Goal: Transaction & Acquisition: Purchase product/service

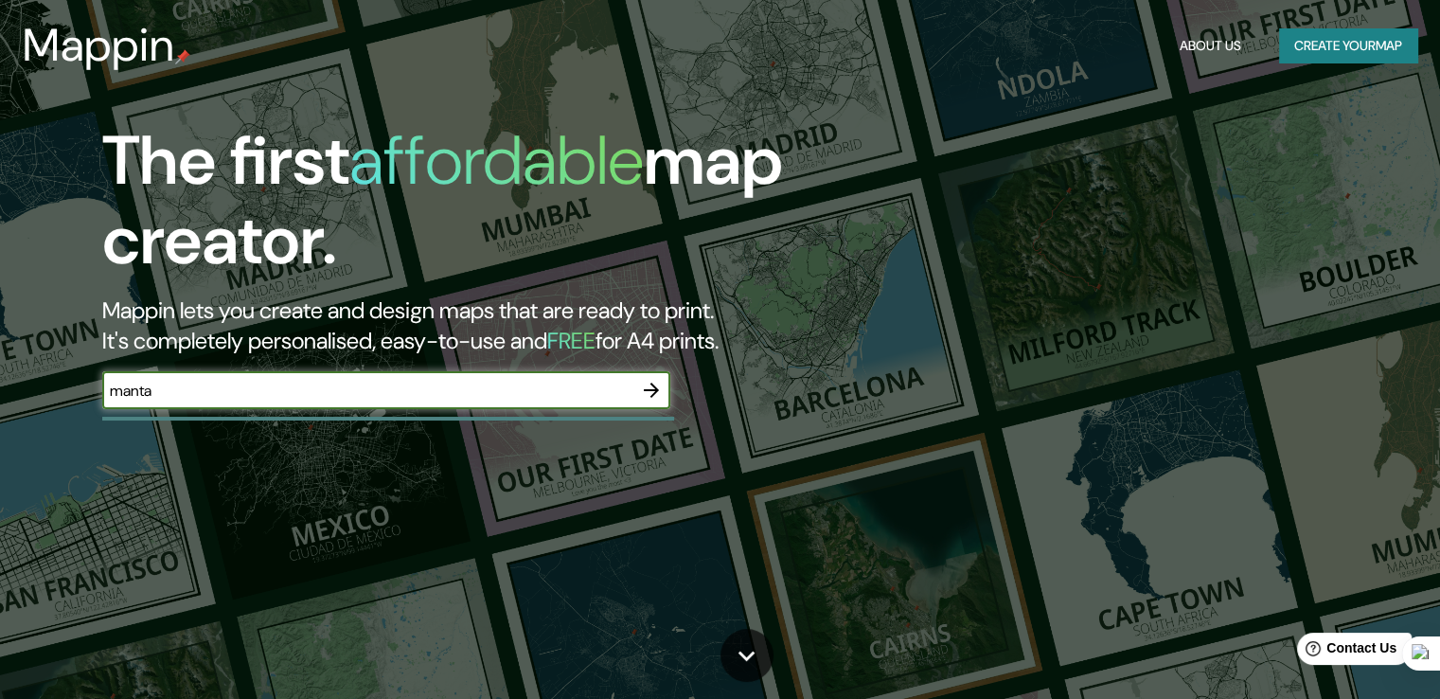
type input "manta"
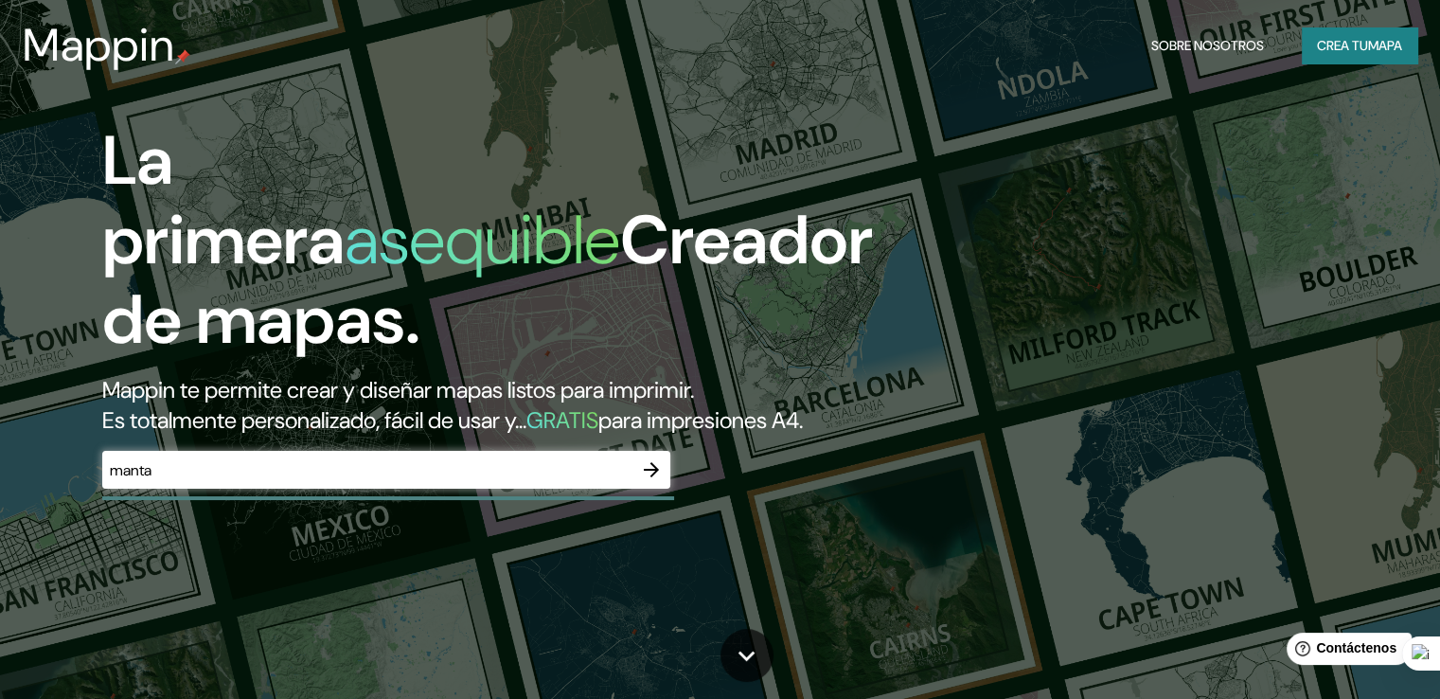
click at [596, 486] on div "manta ​" at bounding box center [386, 470] width 568 height 38
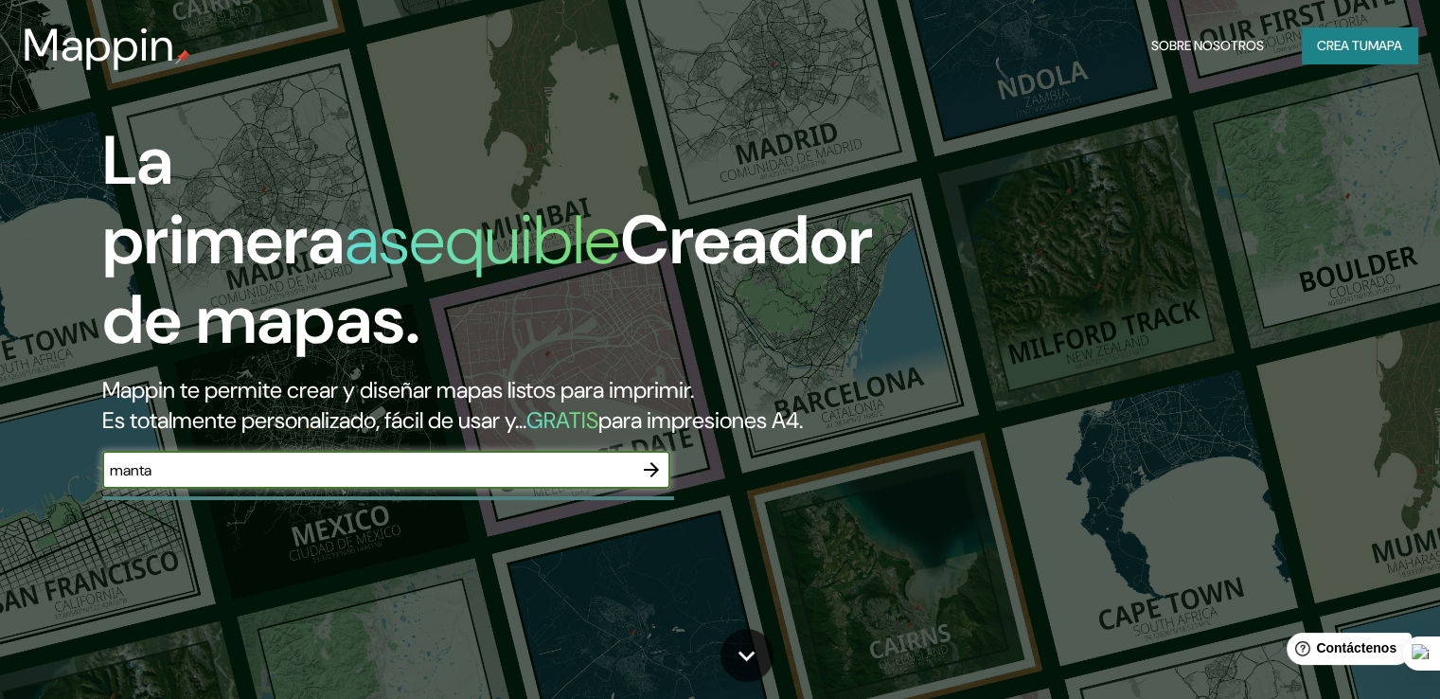
click at [644, 481] on icon "button" at bounding box center [651, 469] width 23 height 23
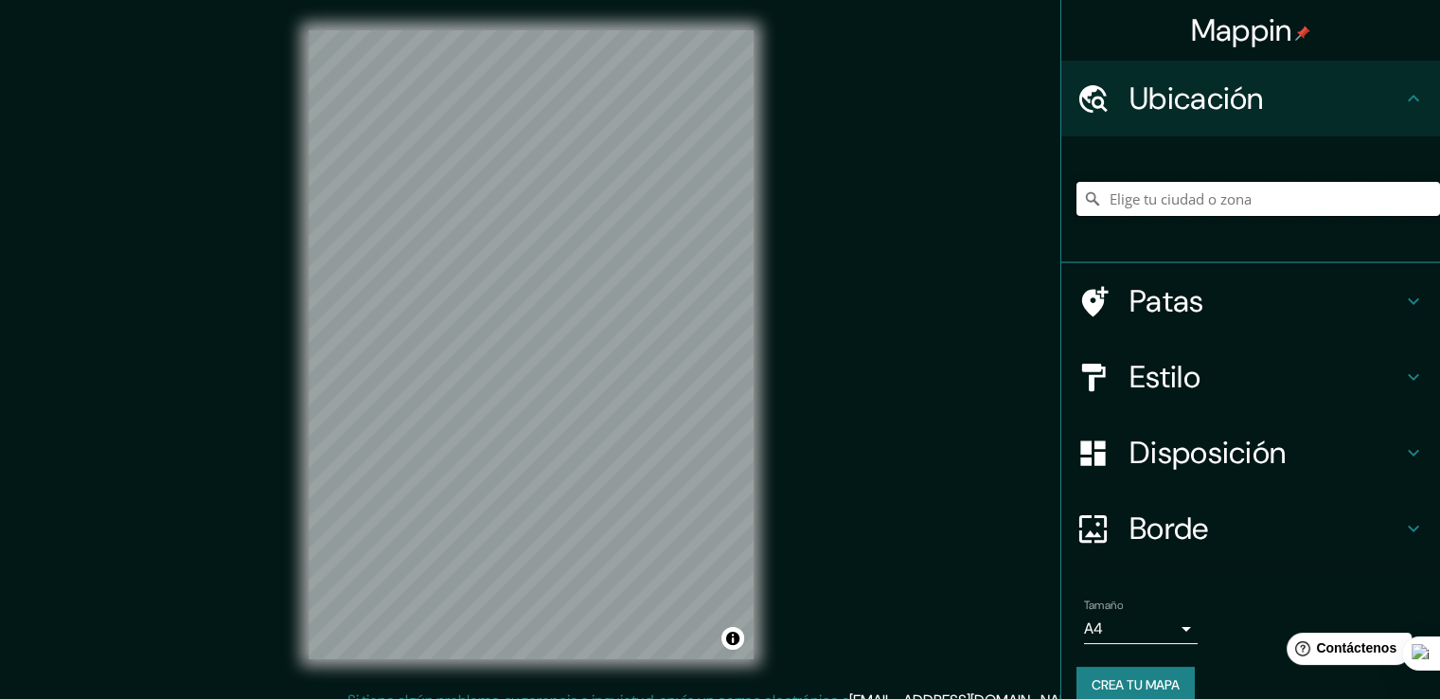
click at [1142, 199] on input "Elige tu ciudad o zona" at bounding box center [1258, 199] width 364 height 34
drag, startPoint x: 1273, startPoint y: 201, endPoint x: 795, endPoint y: 240, distance: 479.6
click at [795, 240] on div "Mappin Ubicación Manta, [GEOGRAPHIC_DATA], [GEOGRAPHIC_DATA] Patas Estilo Dispo…" at bounding box center [720, 359] width 1440 height 719
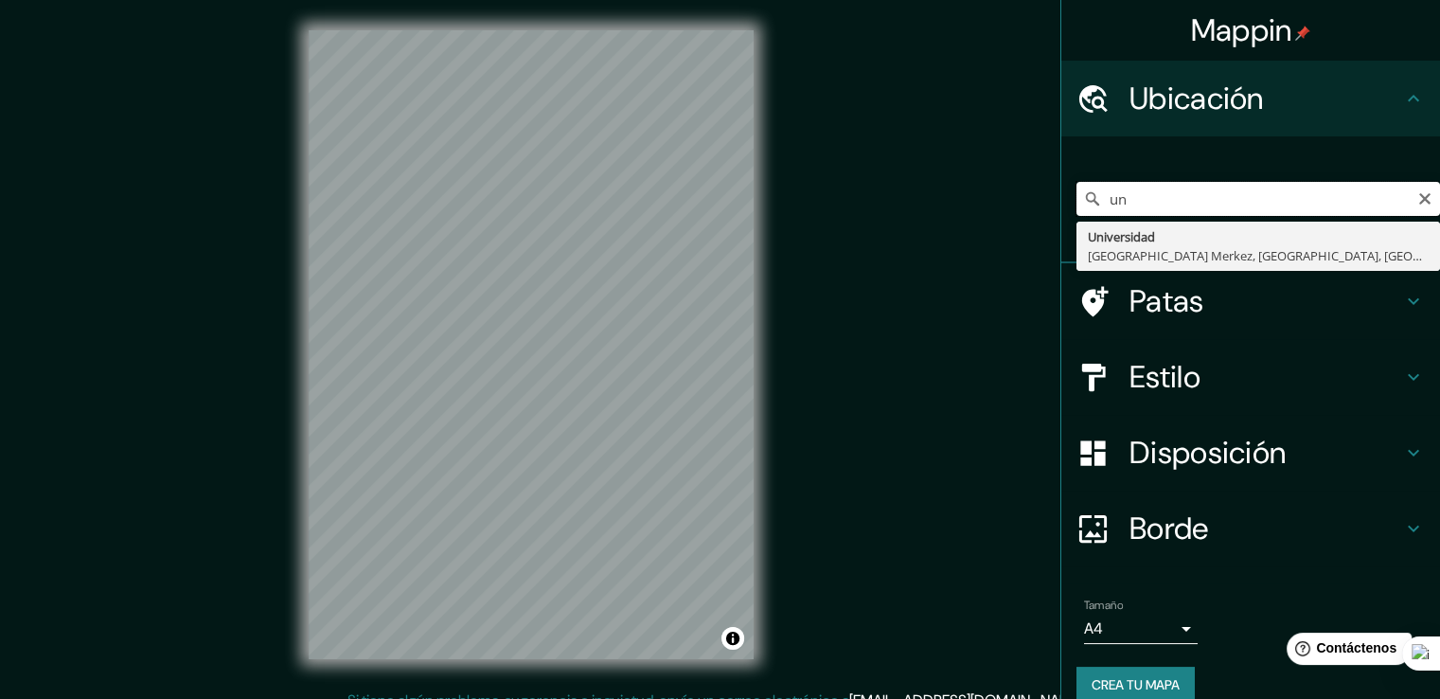
type input "u"
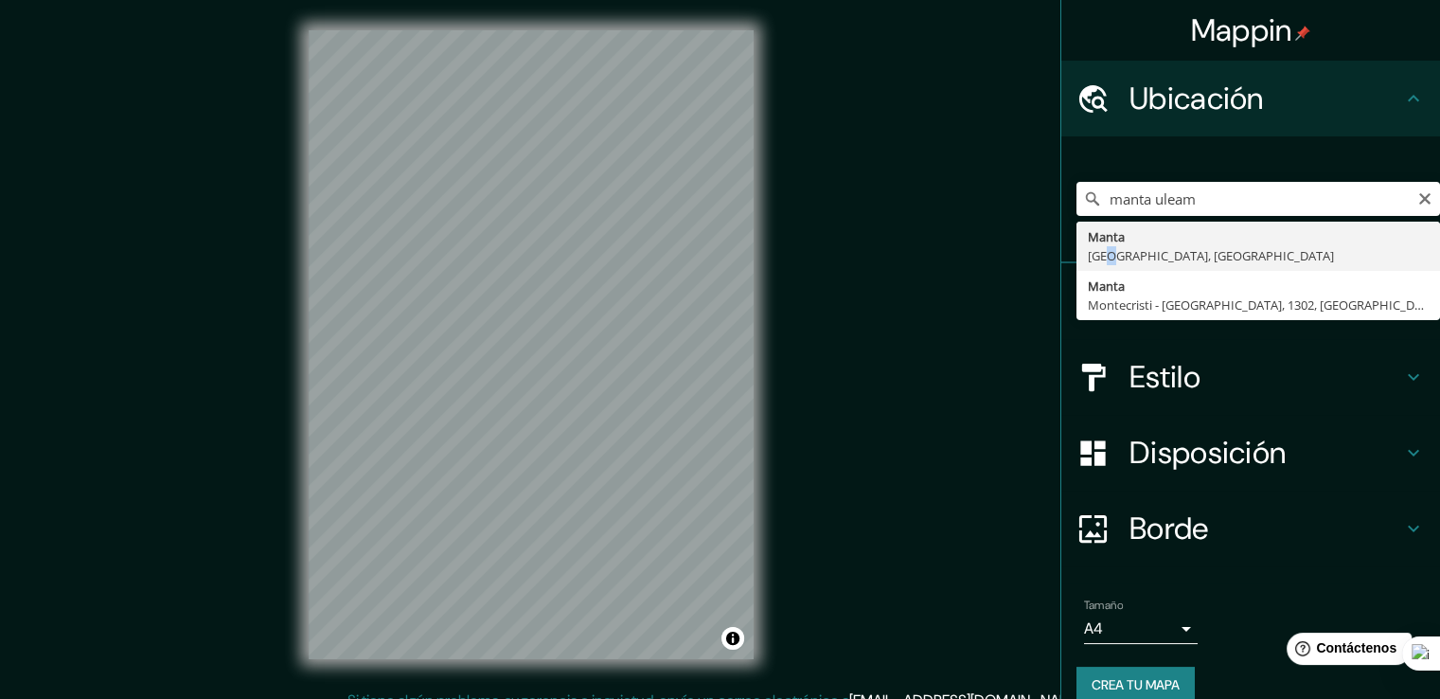
type input "Manta, [GEOGRAPHIC_DATA], [GEOGRAPHIC_DATA]"
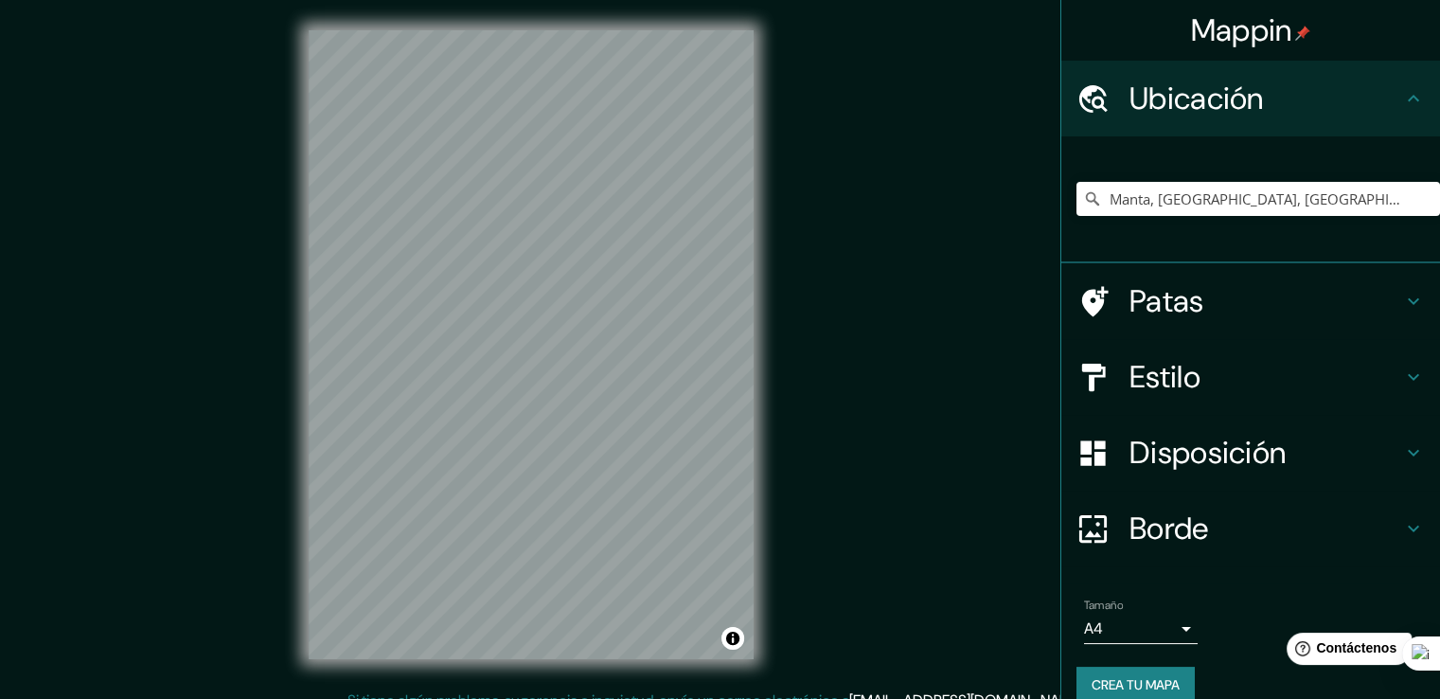
click at [1177, 289] on font "Patas" at bounding box center [1166, 301] width 75 height 40
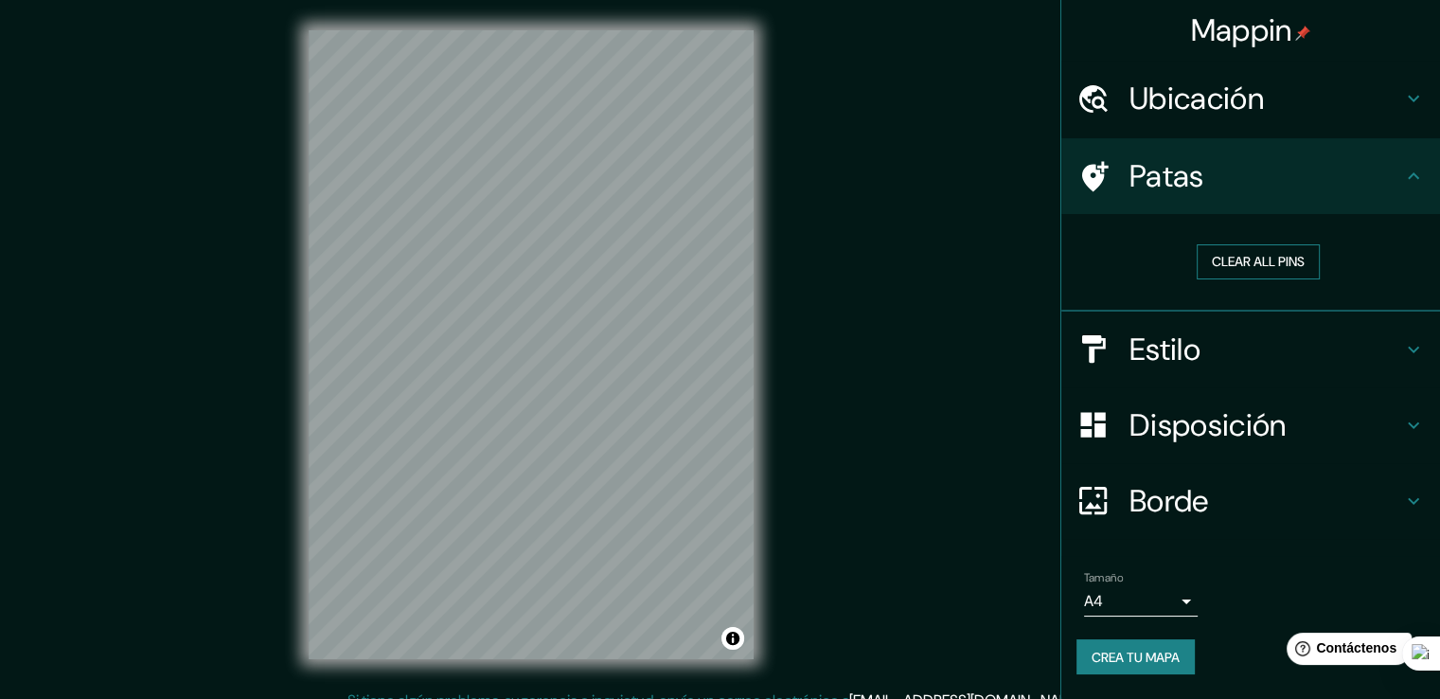
click at [1257, 253] on button "Clear all pins" at bounding box center [1258, 261] width 123 height 35
click at [1291, 249] on button "Clear all pins" at bounding box center [1258, 261] width 123 height 35
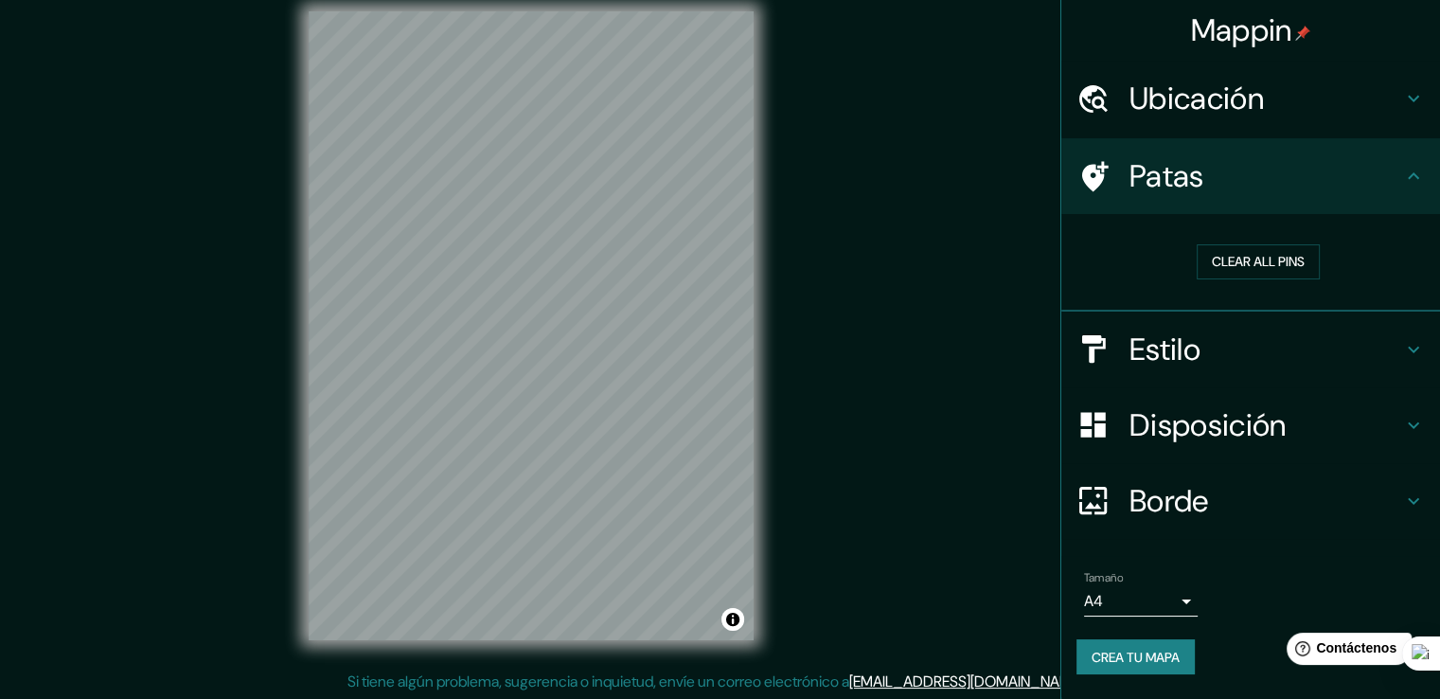
scroll to position [21, 0]
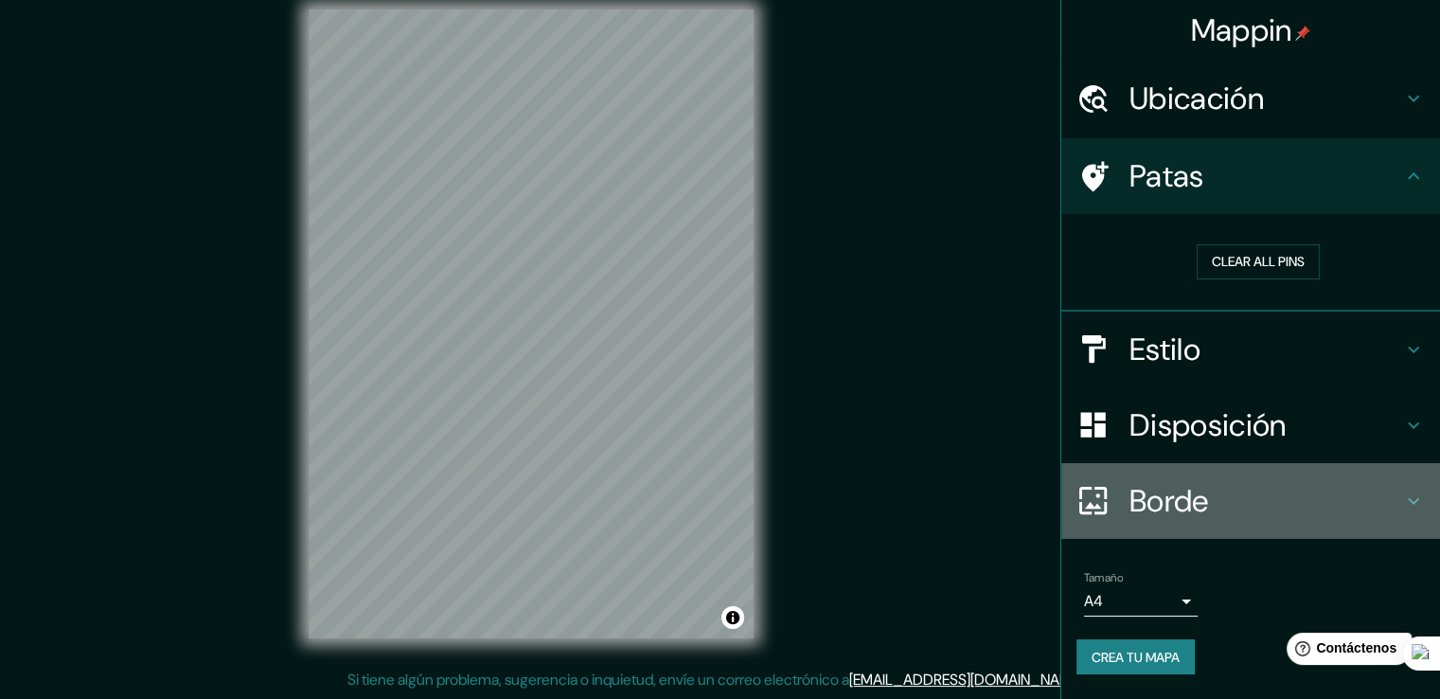
click at [1197, 516] on font "Borde" at bounding box center [1169, 501] width 80 height 40
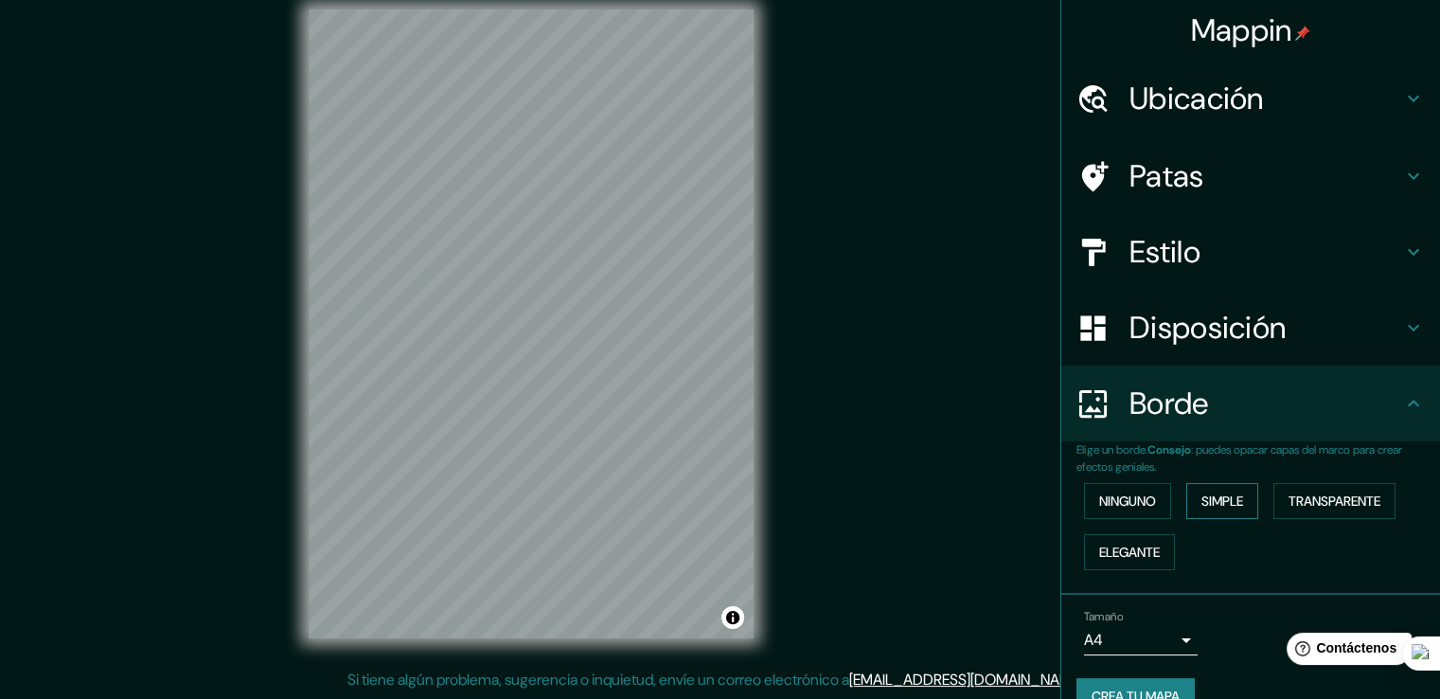
click at [1221, 493] on font "Simple" at bounding box center [1222, 500] width 42 height 17
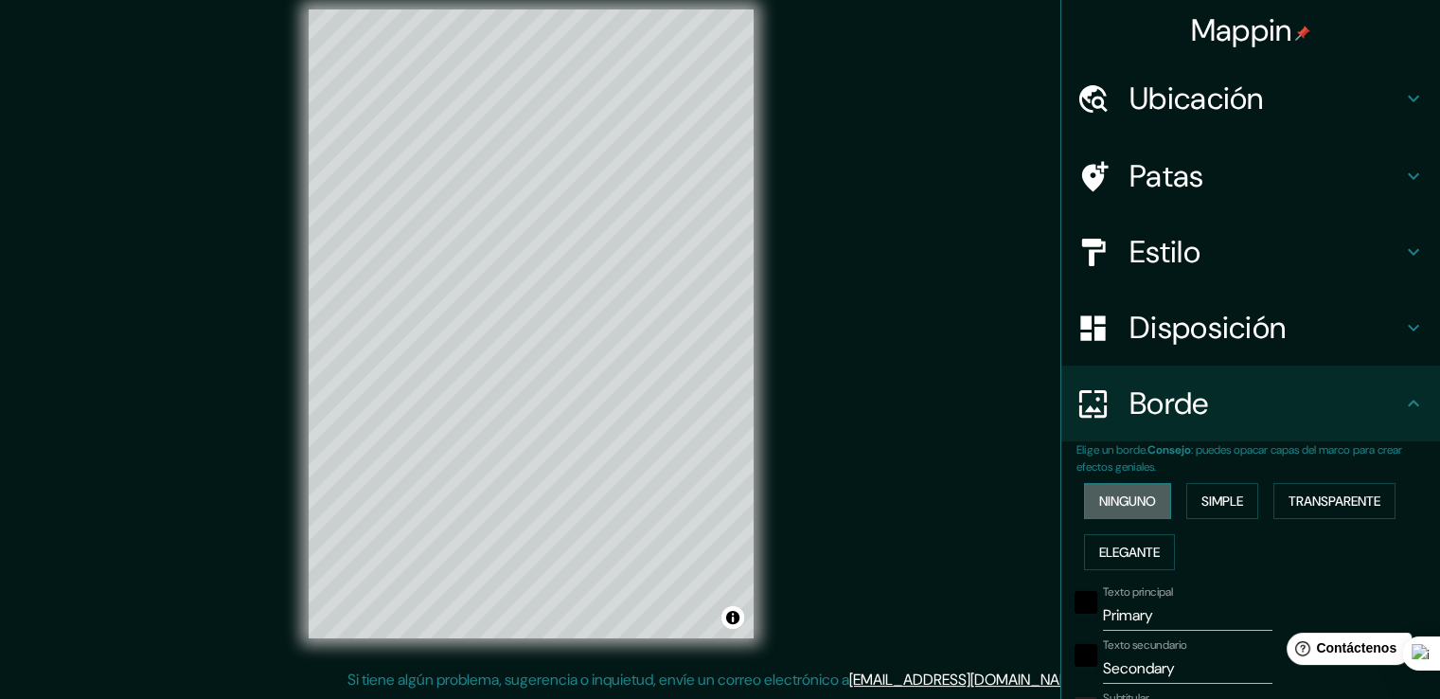
drag, startPoint x: 1093, startPoint y: 506, endPoint x: 1108, endPoint y: 508, distance: 14.3
click at [1099, 506] on font "Ninguno" at bounding box center [1127, 500] width 57 height 17
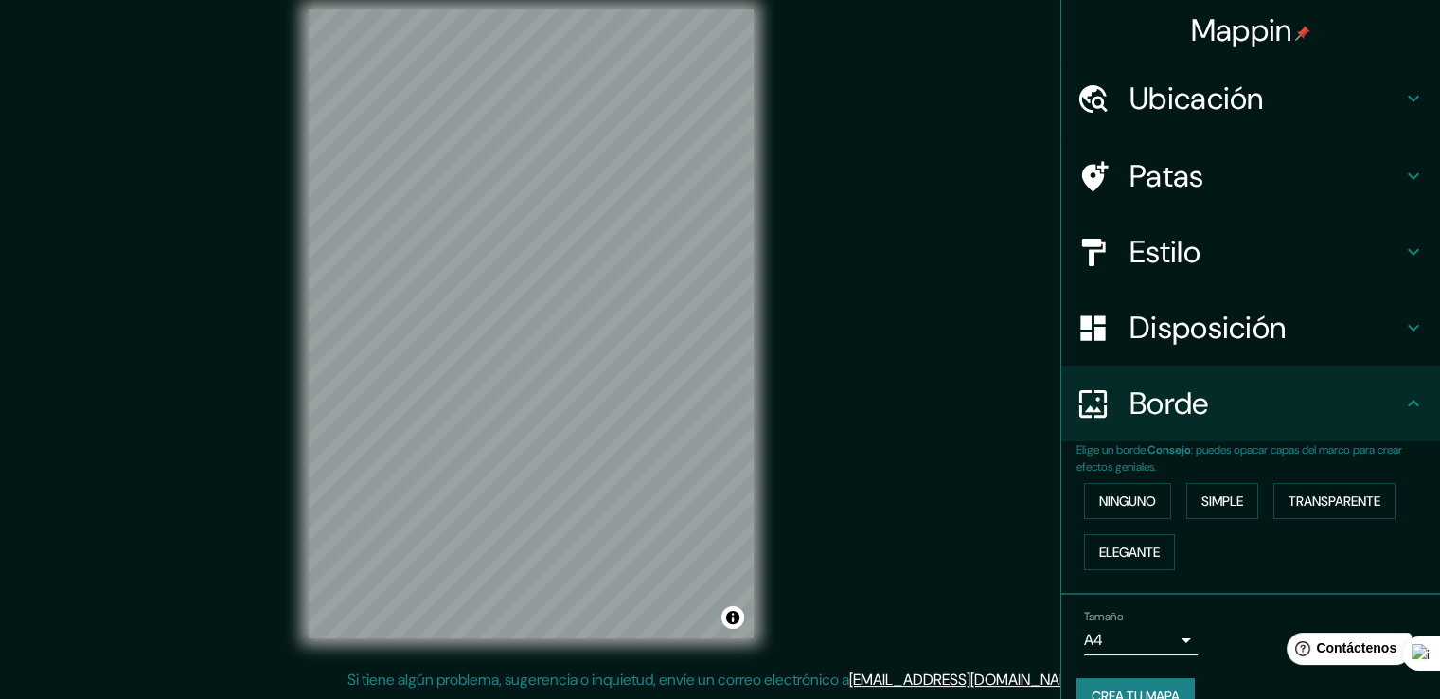
click at [1175, 327] on font "Disposición" at bounding box center [1207, 328] width 156 height 40
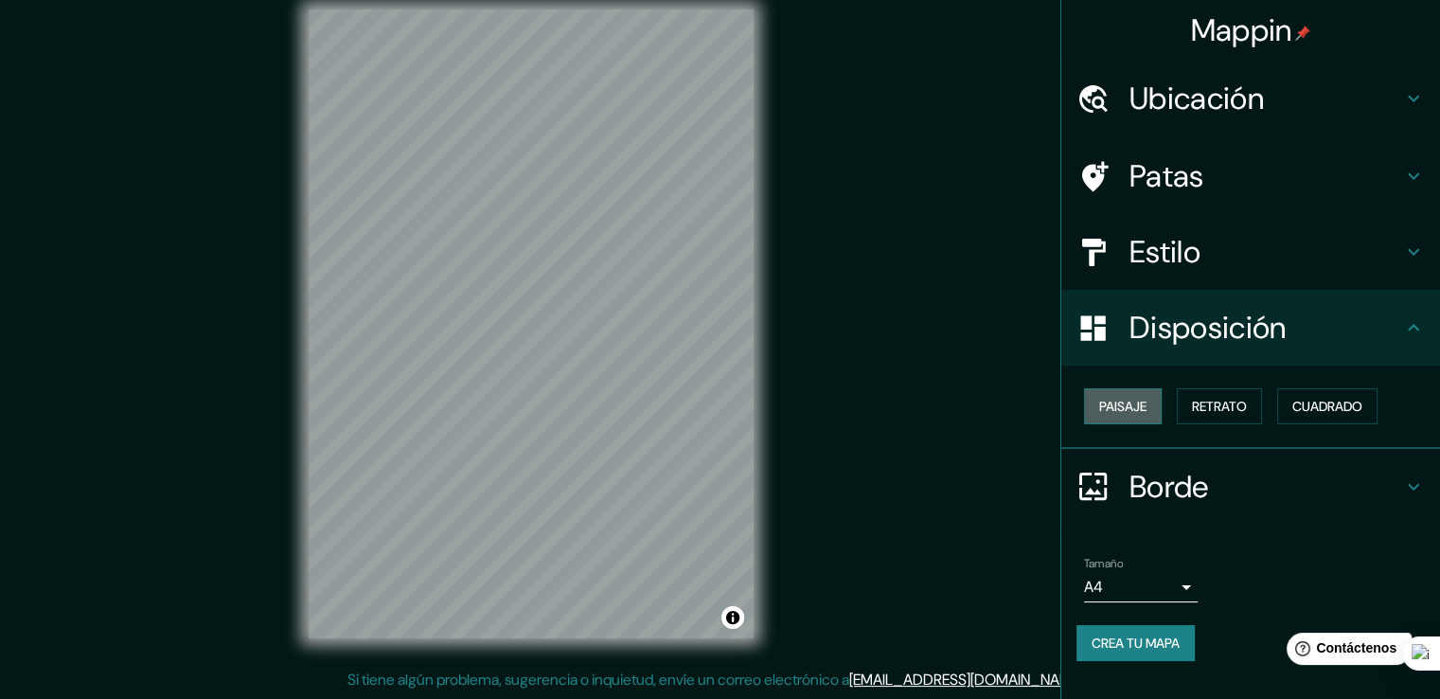
click at [1134, 403] on font "Paisaje" at bounding box center [1122, 406] width 47 height 17
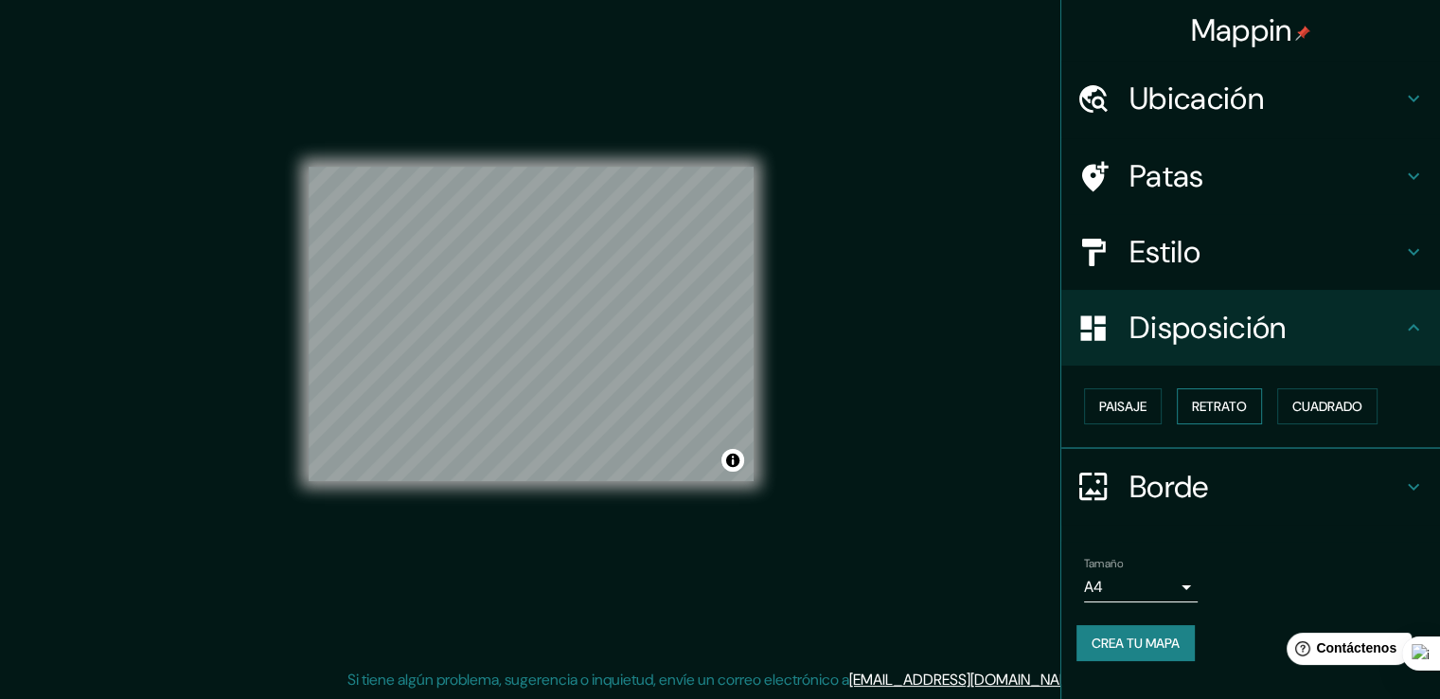
click at [1206, 400] on font "Retrato" at bounding box center [1219, 406] width 55 height 17
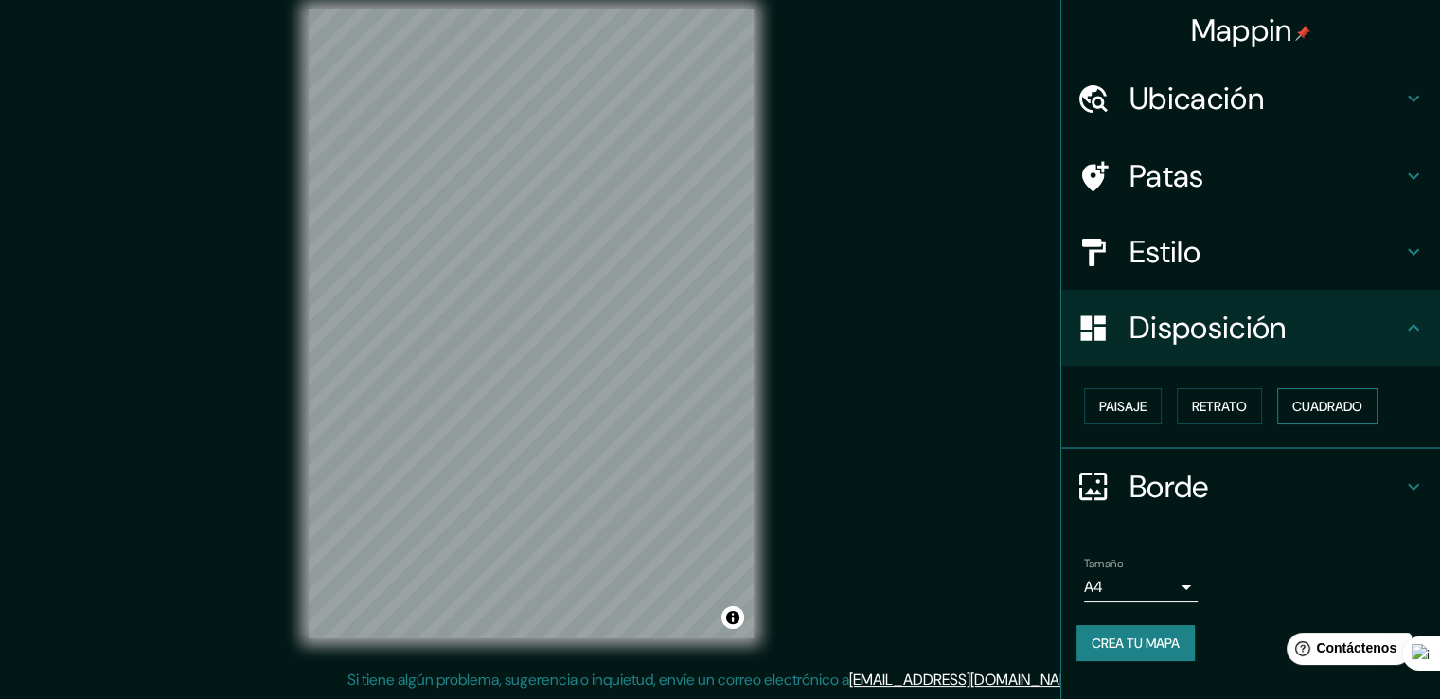
click at [1348, 402] on font "Cuadrado" at bounding box center [1327, 406] width 70 height 17
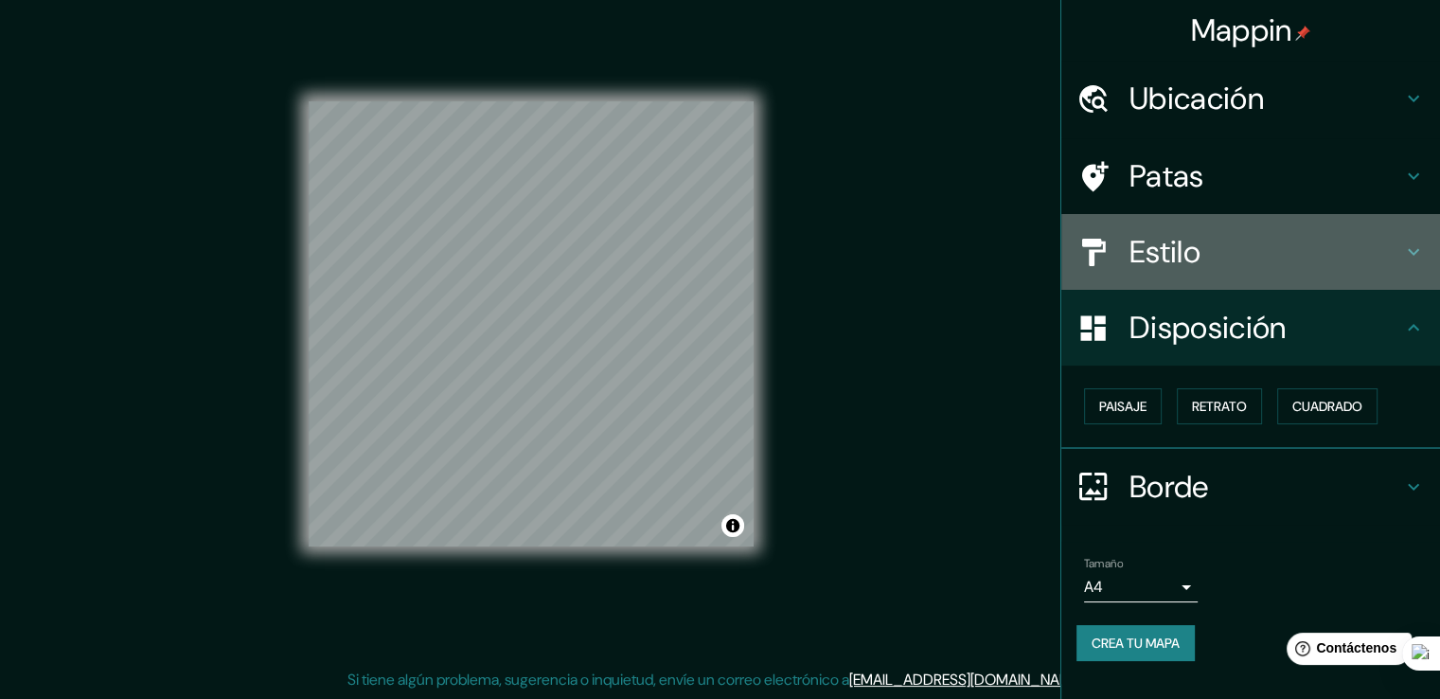
click at [1187, 249] on font "Estilo" at bounding box center [1164, 252] width 71 height 40
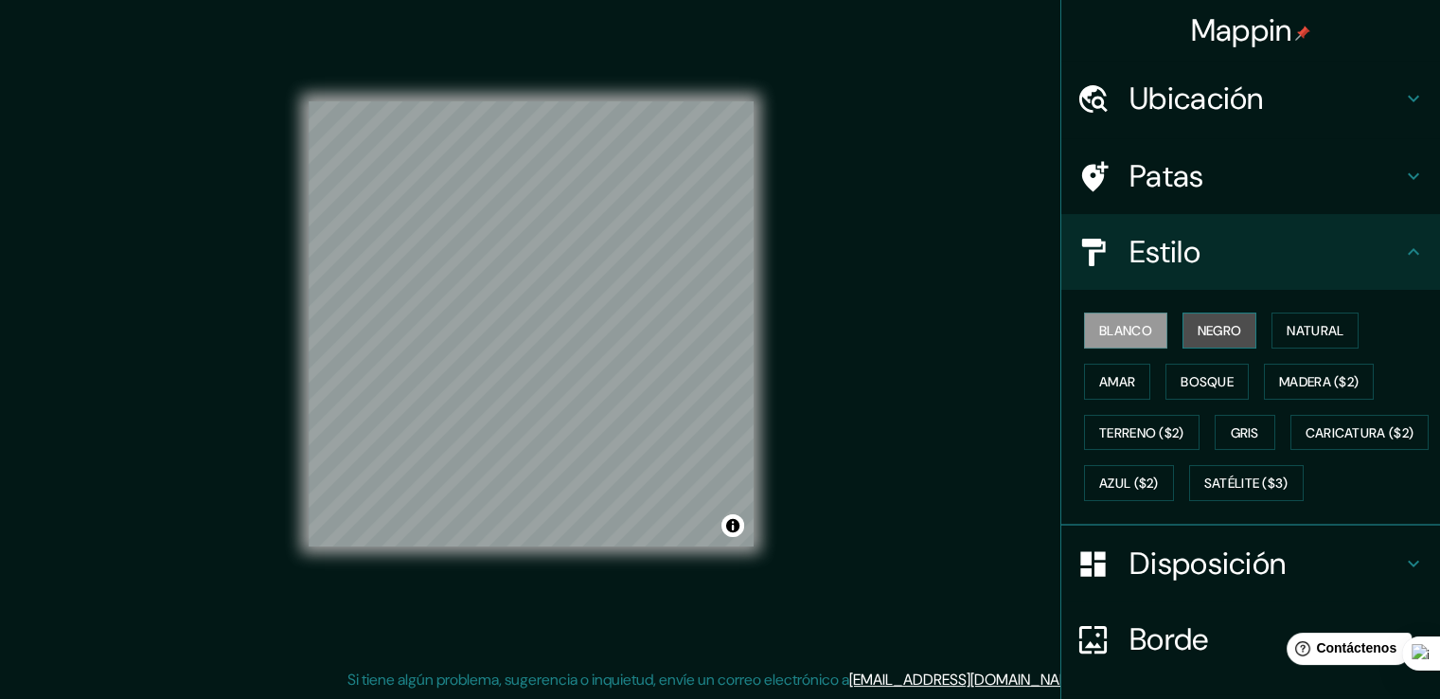
click at [1204, 323] on font "Negro" at bounding box center [1220, 330] width 44 height 17
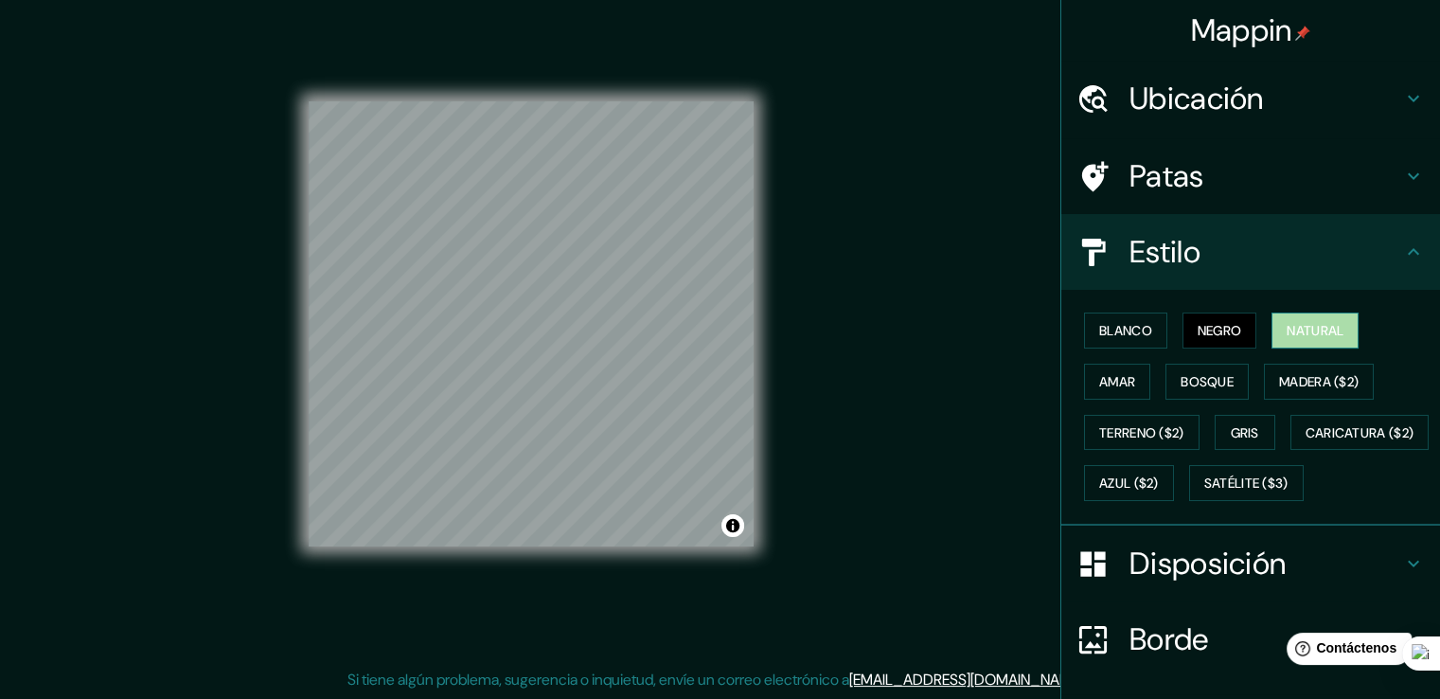
click at [1291, 332] on font "Natural" at bounding box center [1315, 330] width 57 height 17
click at [1125, 376] on button "Amar" at bounding box center [1117, 382] width 66 height 36
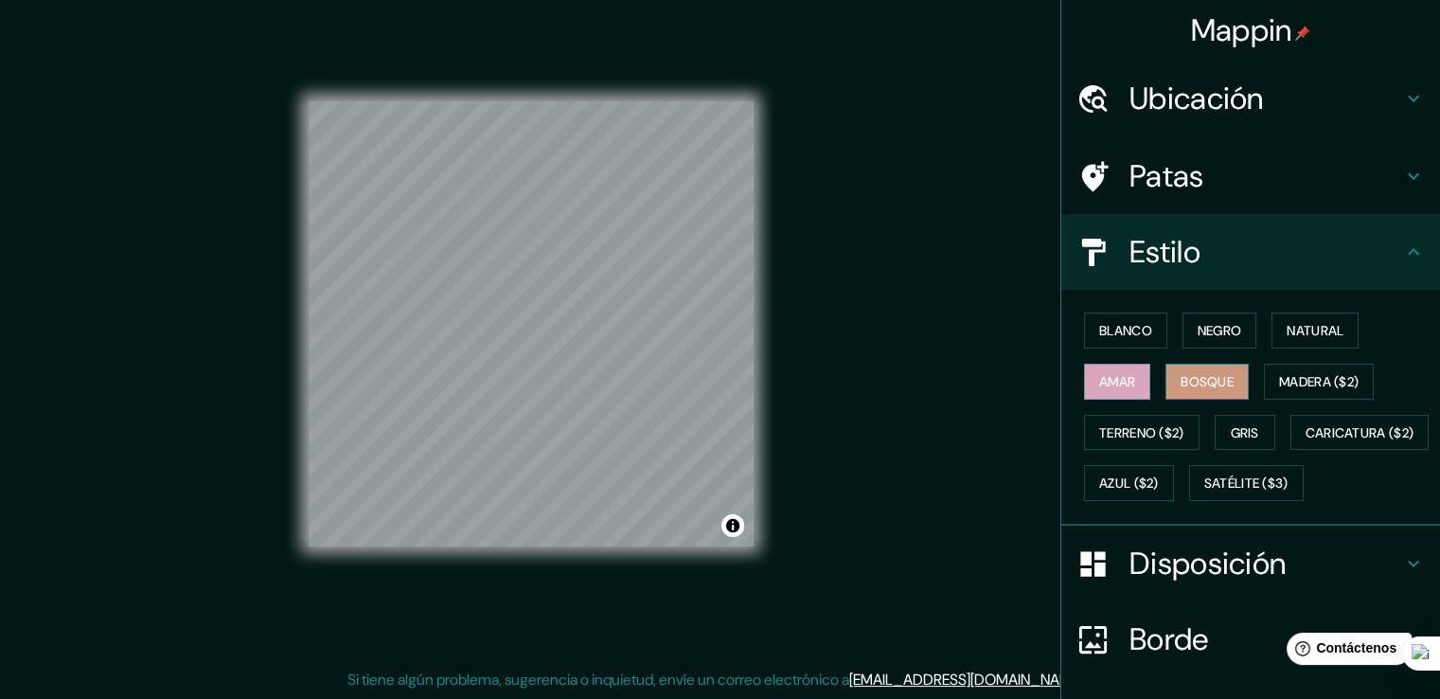
click at [1180, 381] on font "Bosque" at bounding box center [1206, 381] width 53 height 17
click at [1280, 373] on font "Madera ($2)" at bounding box center [1319, 381] width 80 height 17
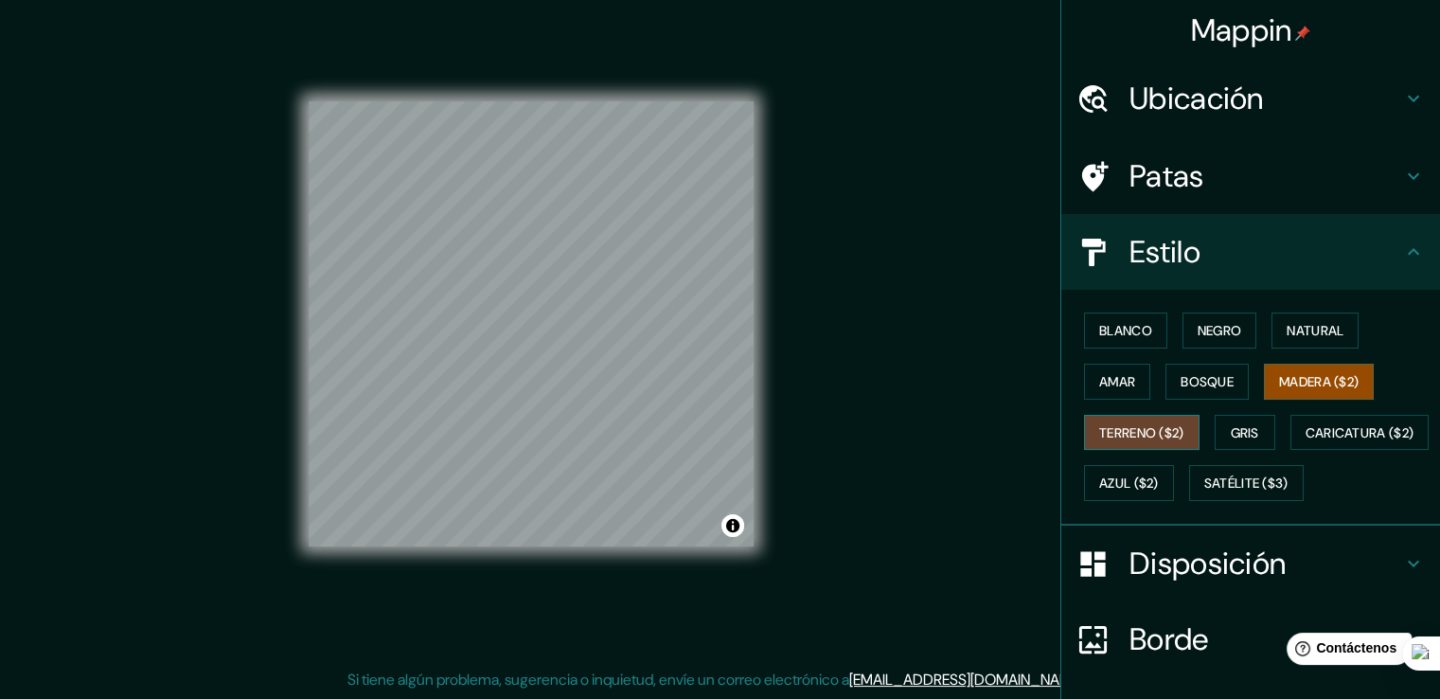
click at [1099, 432] on font "Terreno ($2)" at bounding box center [1141, 432] width 85 height 17
click at [1279, 380] on font "Madera ($2)" at bounding box center [1319, 381] width 80 height 17
click at [1185, 379] on font "Bosque" at bounding box center [1206, 381] width 53 height 17
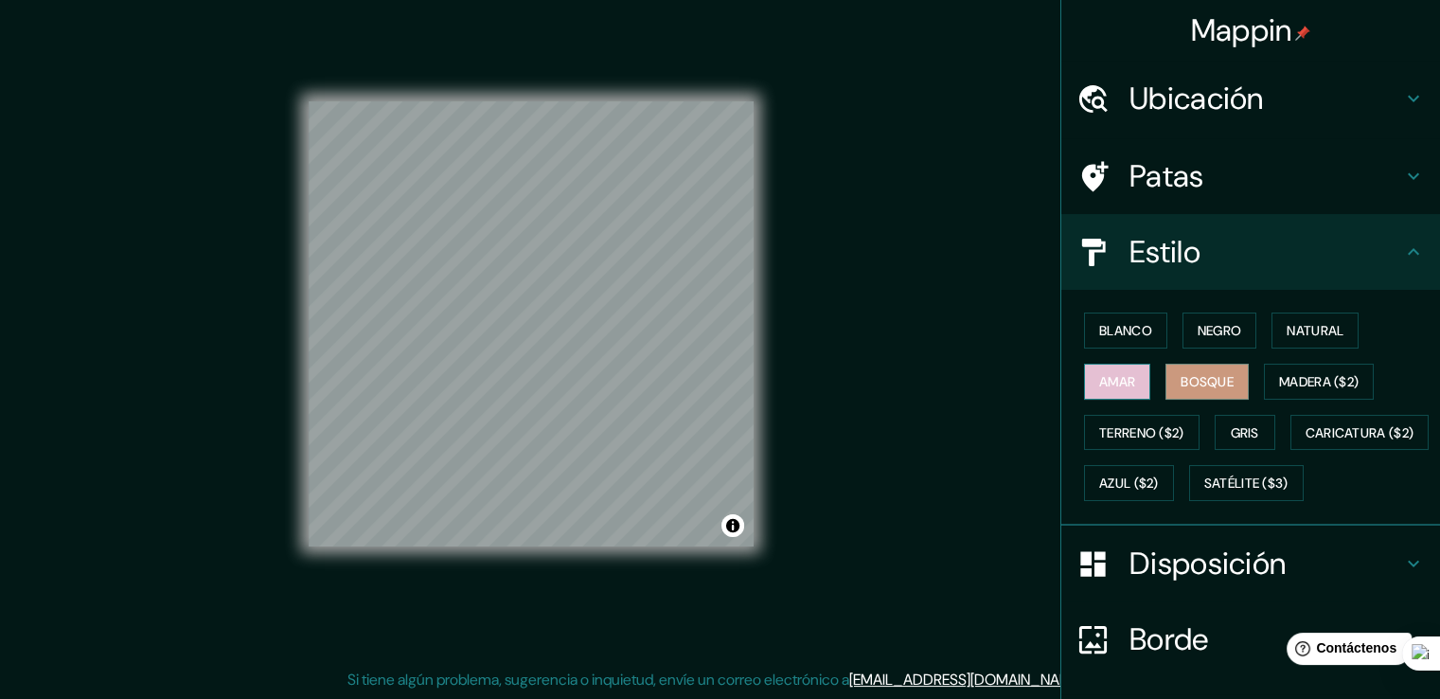
click at [1102, 383] on font "Amar" at bounding box center [1117, 381] width 36 height 17
drag, startPoint x: 1324, startPoint y: 327, endPoint x: 1316, endPoint y: 337, distance: 13.5
click at [1318, 331] on font "Natural" at bounding box center [1315, 330] width 57 height 17
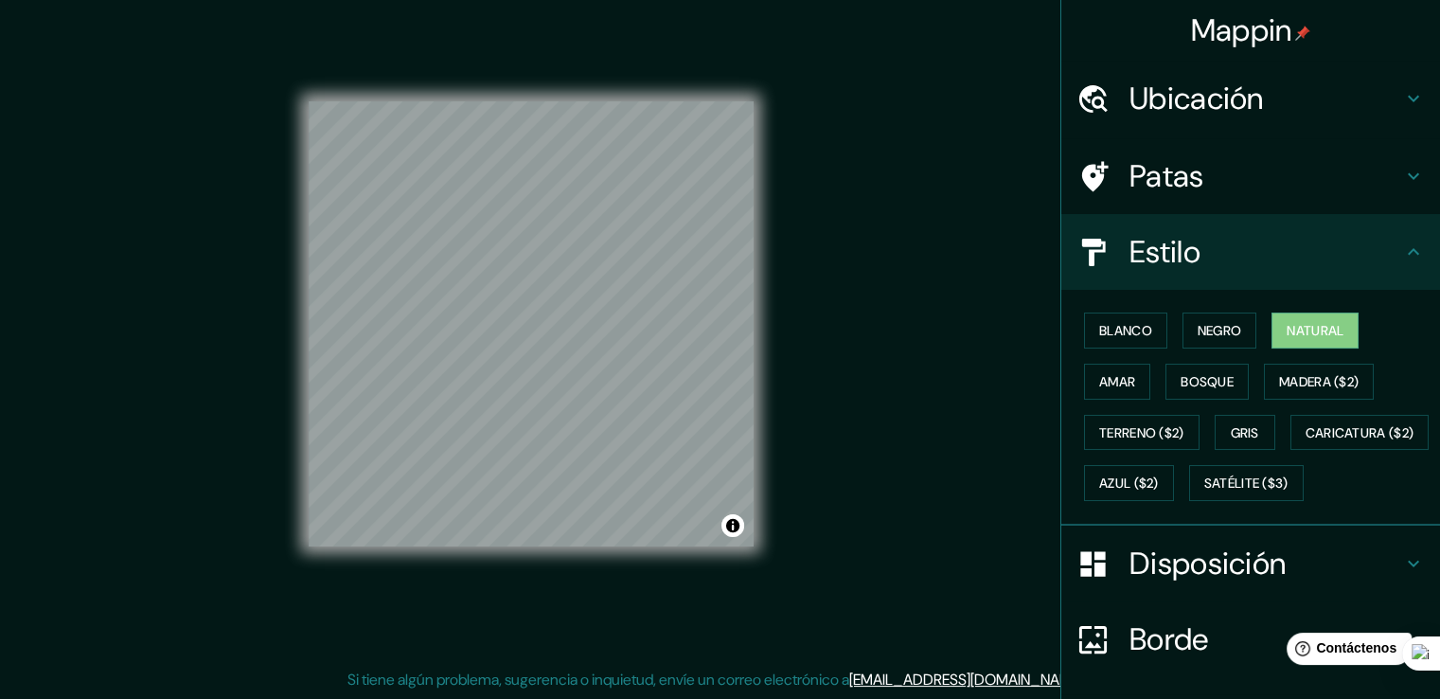
drag, startPoint x: 1204, startPoint y: 429, endPoint x: 1152, endPoint y: 266, distance: 170.9
click at [1141, 229] on ul "Ubicación Manta, [GEOGRAPHIC_DATA], [GEOGRAPHIC_DATA] Patas Estilo Blanco Negro…" at bounding box center [1250, 448] width 379 height 775
click at [1218, 319] on font "Negro" at bounding box center [1220, 330] width 44 height 25
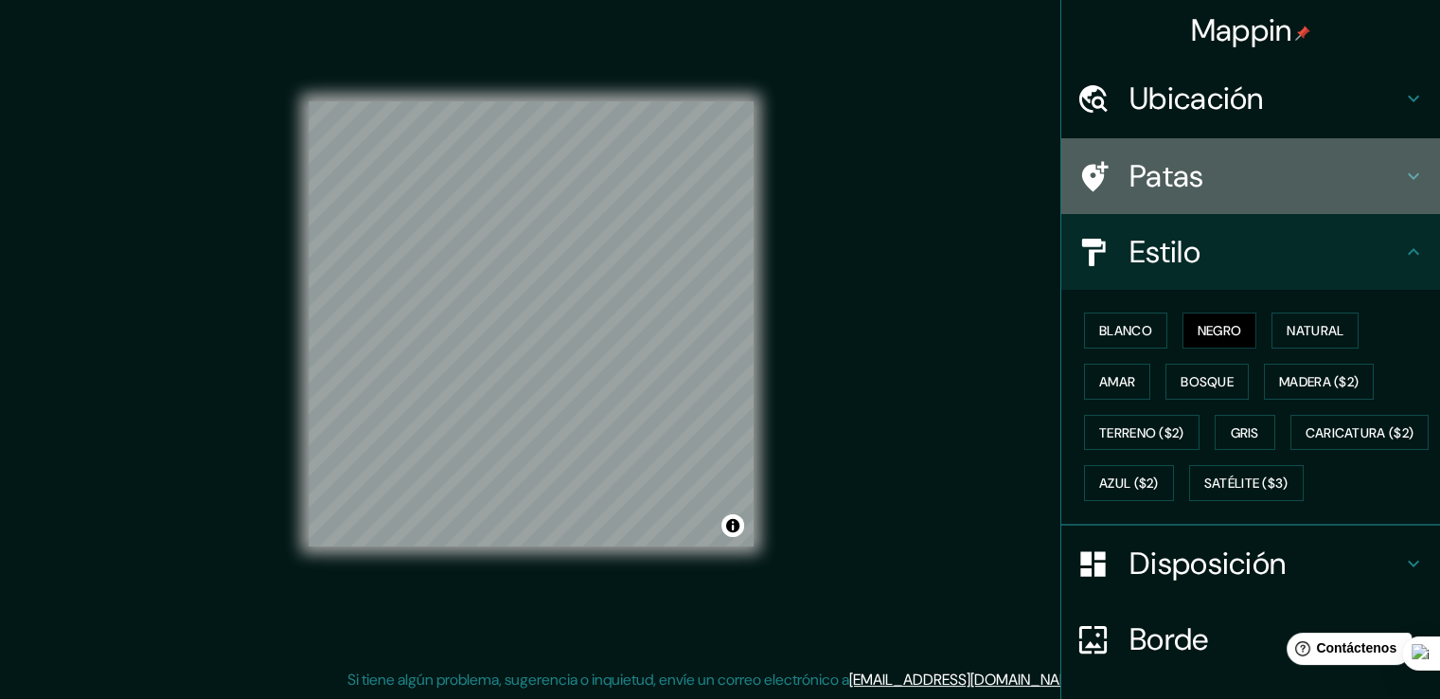
click at [1196, 179] on h4 "Patas" at bounding box center [1265, 176] width 273 height 38
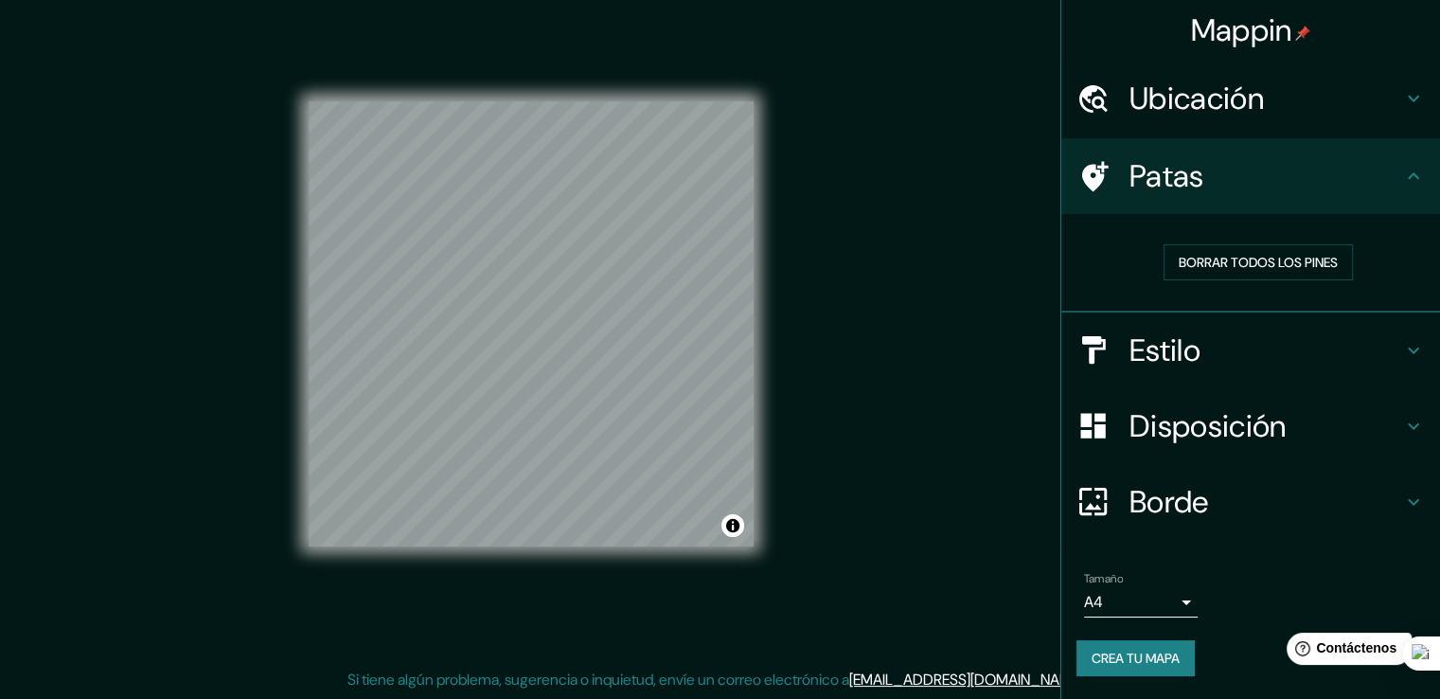
click at [1252, 84] on font "Ubicación" at bounding box center [1196, 99] width 134 height 40
